Goal: Task Accomplishment & Management: Manage account settings

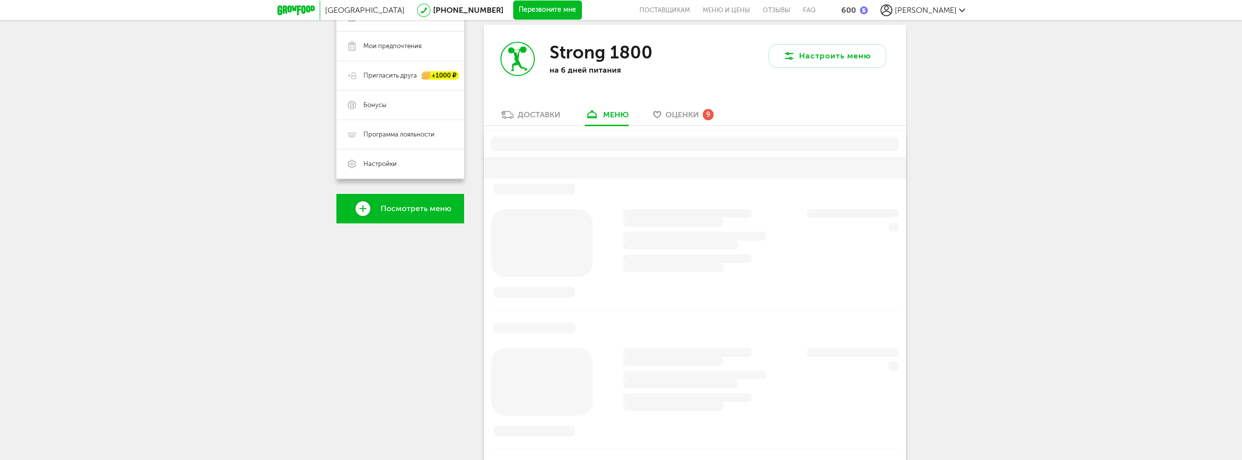
click at [534, 112] on div "Доставки" at bounding box center [539, 114] width 43 height 9
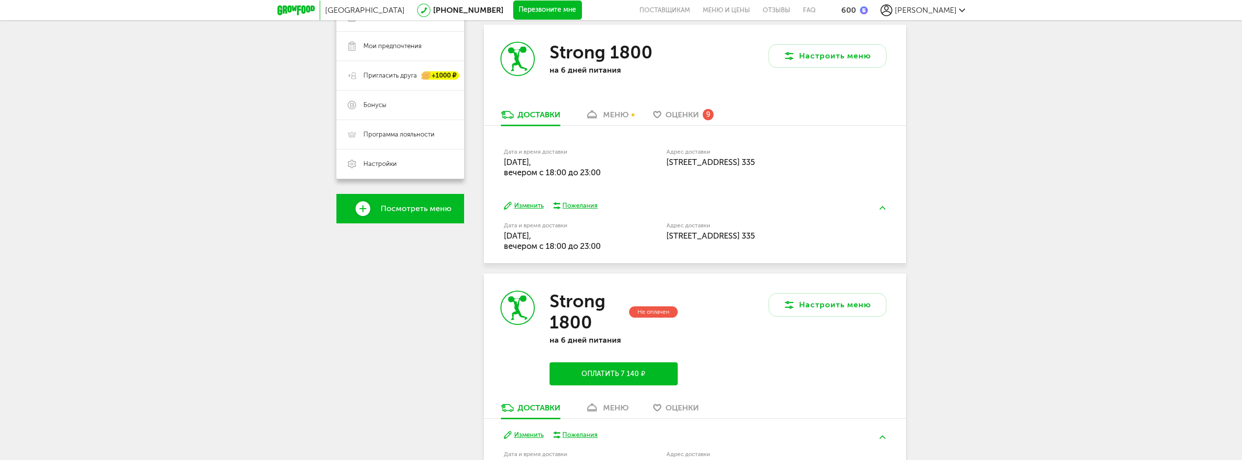
click at [518, 203] on button "Изменить" at bounding box center [524, 205] width 40 height 9
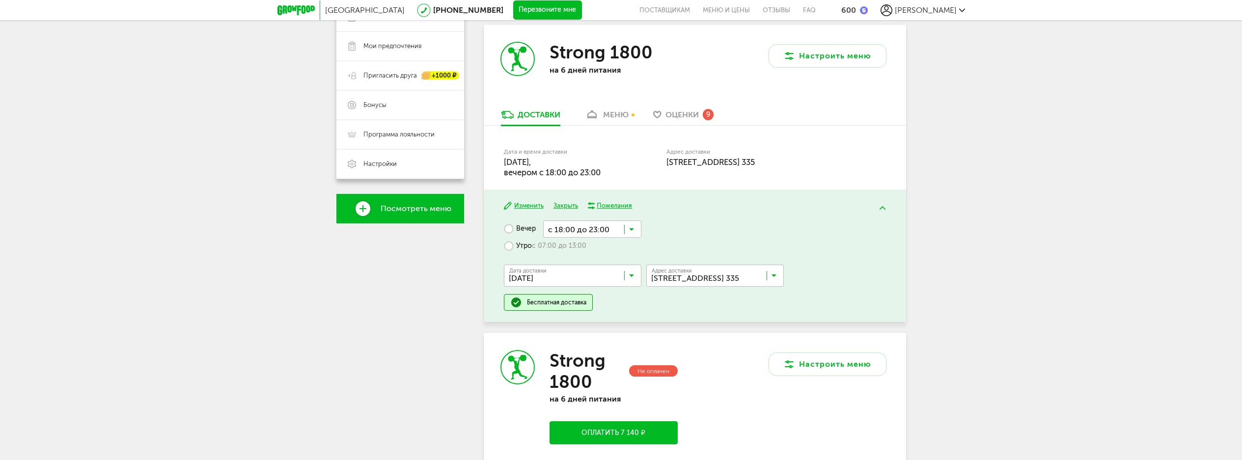
click at [635, 275] on input "Search for option" at bounding box center [576, 278] width 138 height 17
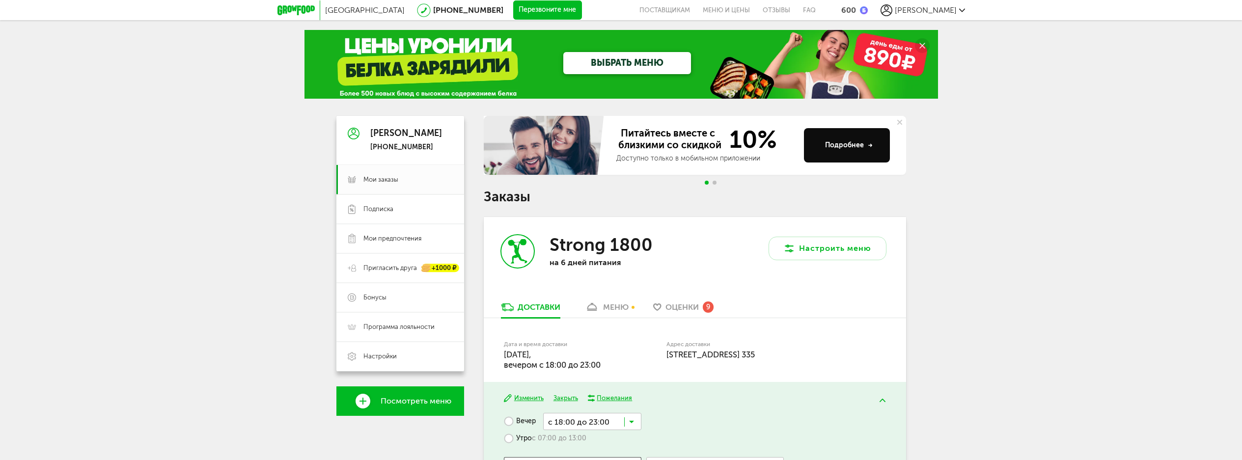
scroll to position [197, 0]
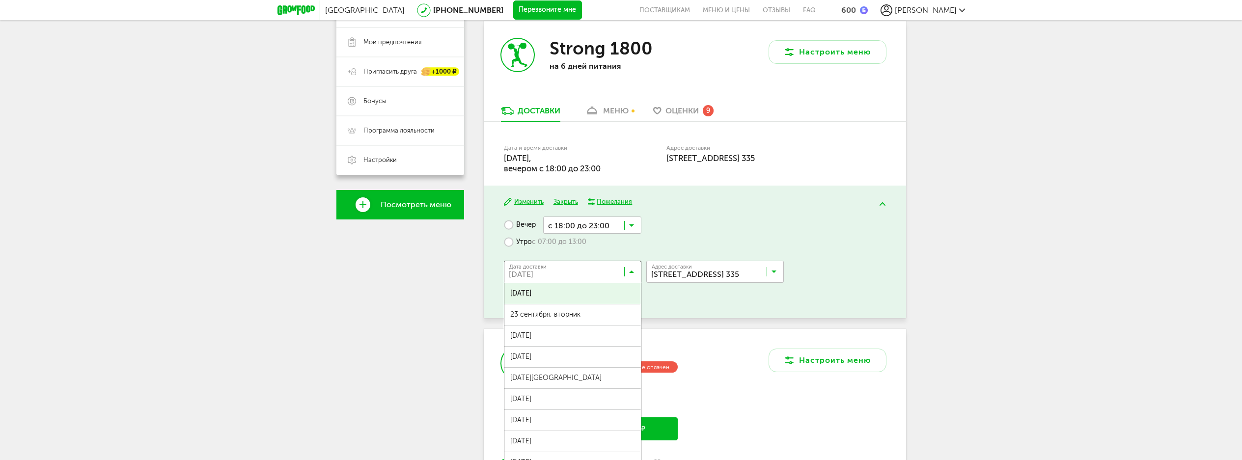
click at [569, 297] on span "[DATE]" at bounding box center [573, 293] width 137 height 21
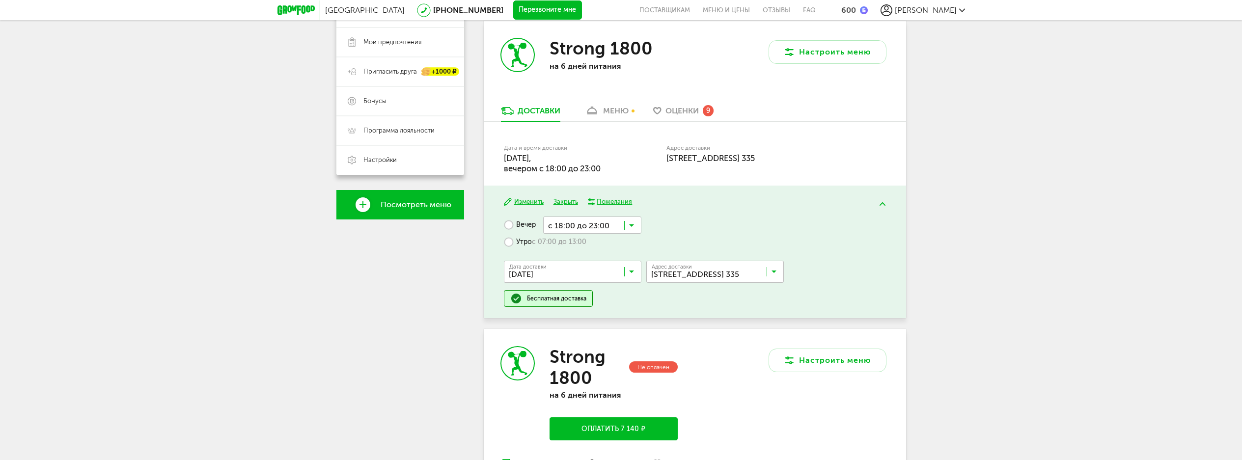
click at [634, 225] on input "Search for option" at bounding box center [592, 225] width 98 height 17
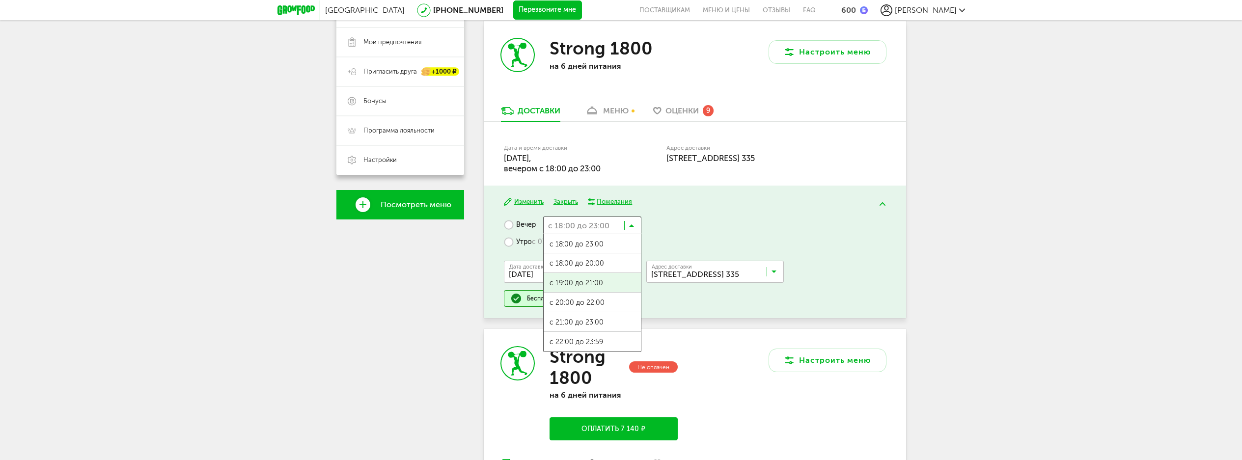
click at [594, 282] on span "с 19:00 до 21:00" at bounding box center [592, 283] width 97 height 21
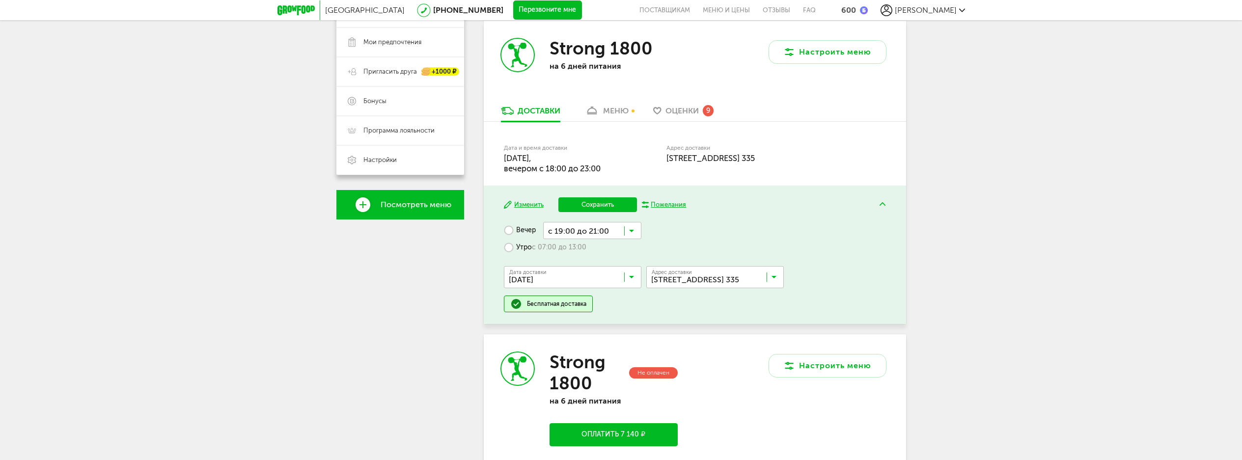
click at [590, 202] on button "Сохранить" at bounding box center [598, 204] width 79 height 15
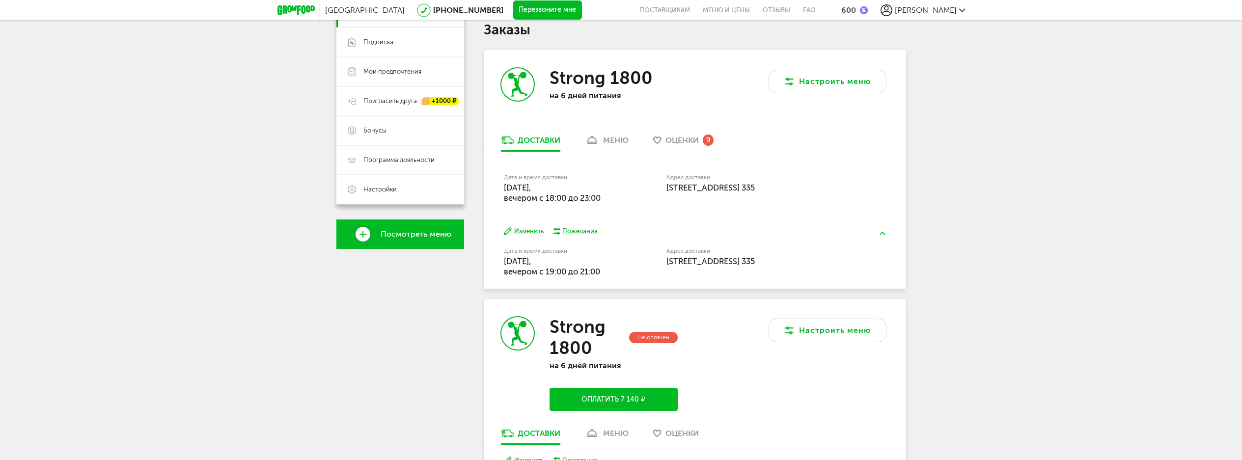
click at [530, 232] on button "Изменить" at bounding box center [524, 231] width 40 height 9
